Goal: Task Accomplishment & Management: Manage account settings

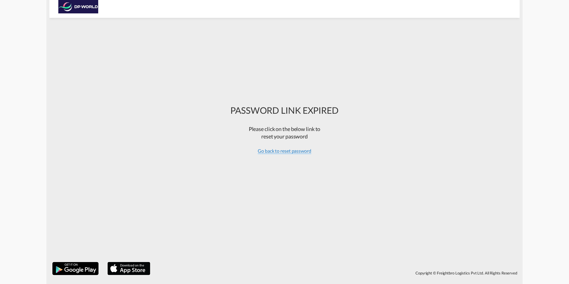
click at [289, 151] on span "Go back to reset password" at bounding box center [285, 151] width 54 height 6
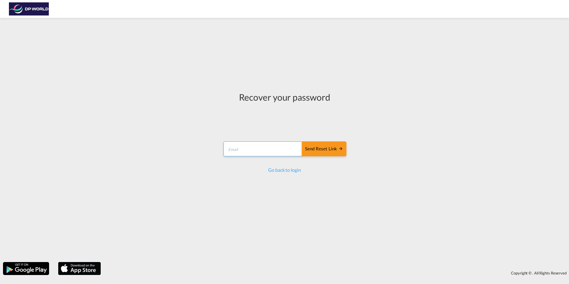
click at [251, 155] on input "email" at bounding box center [262, 148] width 79 height 15
type input "Priscilla.larrea@dpworld.com"
click at [310, 149] on div "Send reset link" at bounding box center [324, 148] width 38 height 7
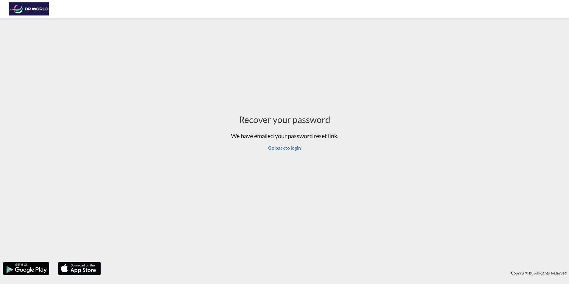
click at [284, 148] on link "Go back to login" at bounding box center [284, 148] width 32 height 6
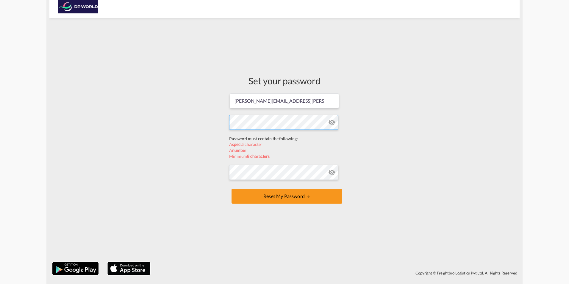
click at [247, 135] on form "[PERSON_NAME][EMAIL_ADDRESS][PERSON_NAME][DOMAIN_NAME] Password must contain th…" at bounding box center [284, 149] width 111 height 112
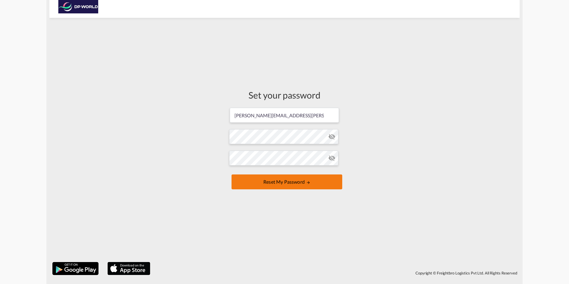
click at [283, 185] on button "Reset my password" at bounding box center [286, 181] width 111 height 15
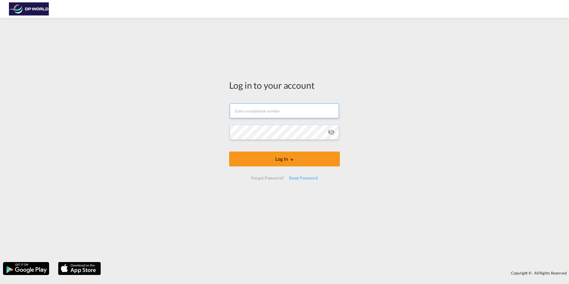
type input "[PERSON_NAME][EMAIL_ADDRESS][PERSON_NAME][DOMAIN_NAME]"
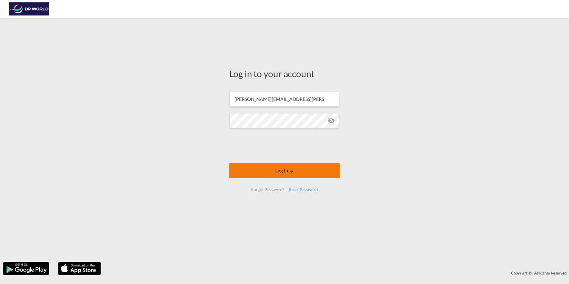
click at [301, 169] on button "Log In" at bounding box center [284, 170] width 111 height 15
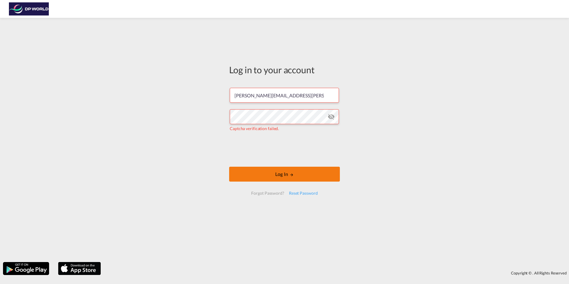
click at [282, 169] on button "Log In" at bounding box center [284, 174] width 111 height 15
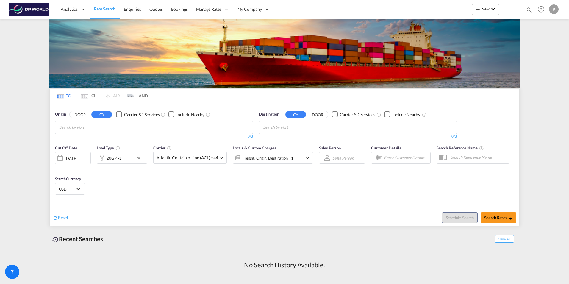
click at [36, 12] on img at bounding box center [29, 9] width 40 height 13
click at [159, 10] on span "Quotes" at bounding box center [155, 9] width 13 height 5
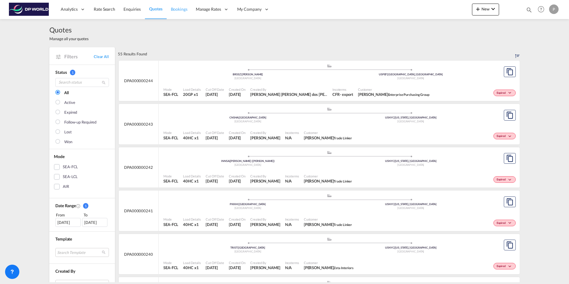
click at [175, 10] on span "Bookings" at bounding box center [179, 9] width 17 height 5
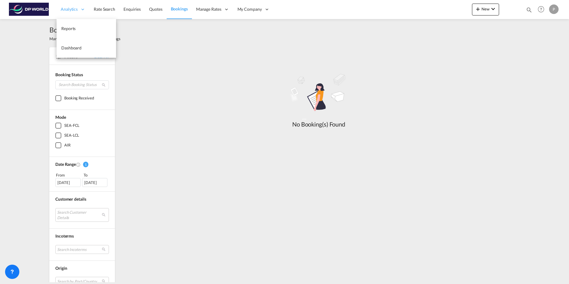
click at [60, 10] on div "Analytics" at bounding box center [73, 9] width 33 height 19
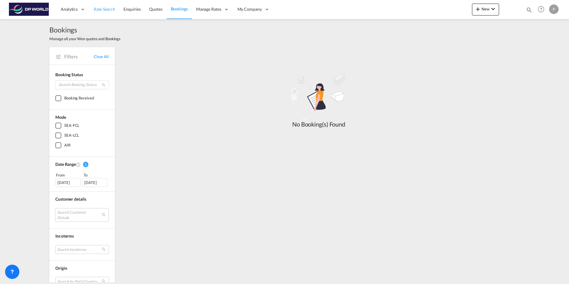
click at [103, 12] on link "Rate Search" at bounding box center [105, 9] width 30 height 19
